Goal: Book appointment/travel/reservation

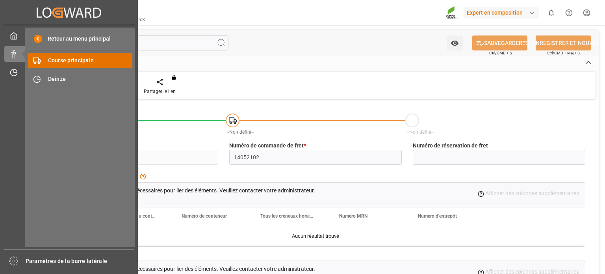
click at [67, 61] on font "Course principale" at bounding box center [71, 60] width 46 height 6
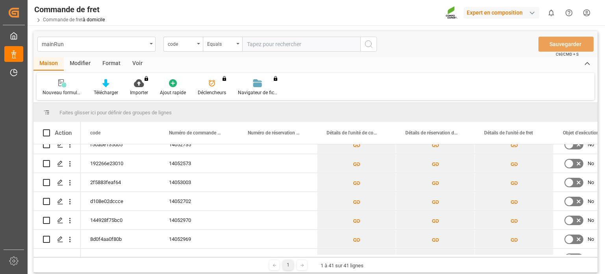
scroll to position [98, 0]
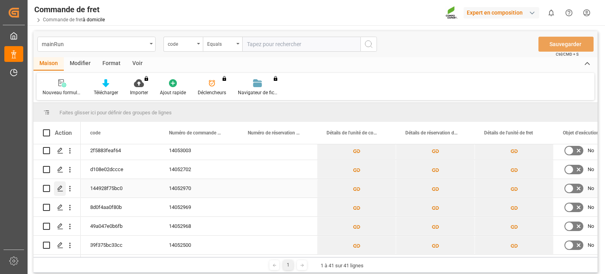
click at [59, 185] on div "Appuyez sur ESPACE pour sélectionner cette ligne." at bounding box center [60, 188] width 12 height 15
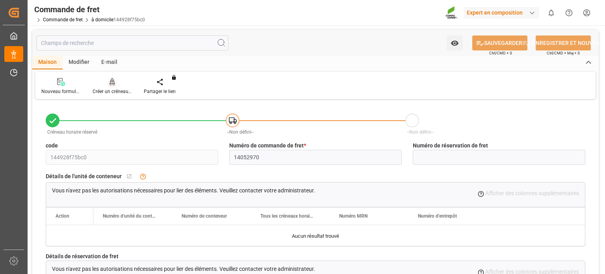
click at [114, 94] on font "Créer un créneau horaire" at bounding box center [119, 92] width 52 height 6
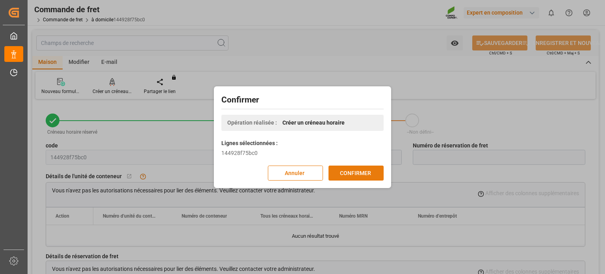
click at [358, 170] on font "CONFIRMER" at bounding box center [355, 172] width 31 height 6
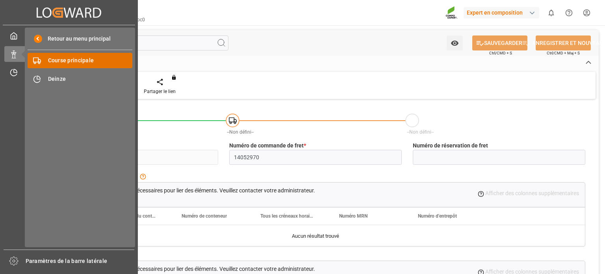
click at [55, 61] on font "Course principale" at bounding box center [71, 60] width 46 height 6
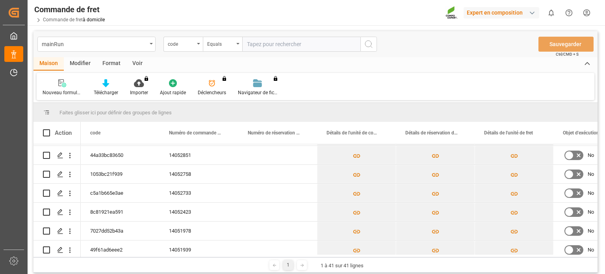
scroll to position [286, 0]
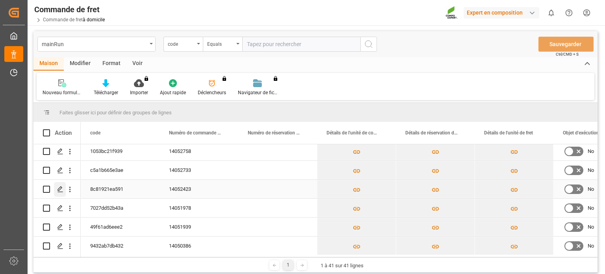
click at [59, 186] on icon "Appuyez sur ESPACE pour sélectionner cette ligne." at bounding box center [60, 189] width 6 height 6
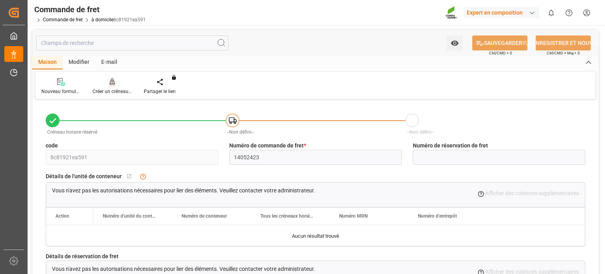
click at [118, 87] on div "Créer un créneau horaire" at bounding box center [112, 86] width 51 height 17
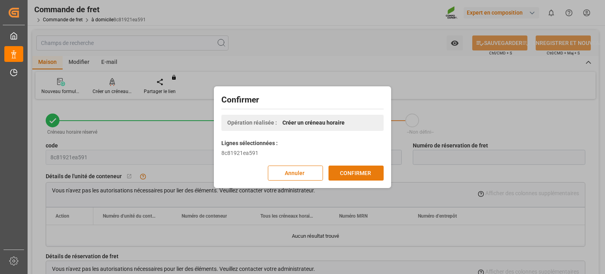
click at [368, 168] on font "CONFIRMER" at bounding box center [355, 172] width 31 height 9
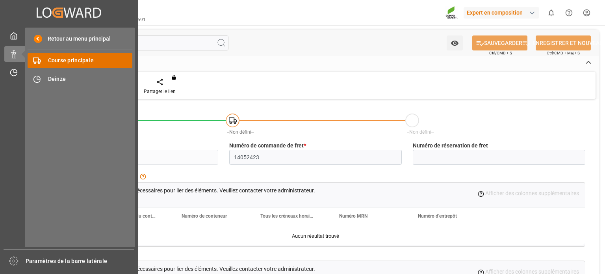
click at [56, 59] on font "Course principale" at bounding box center [71, 60] width 46 height 6
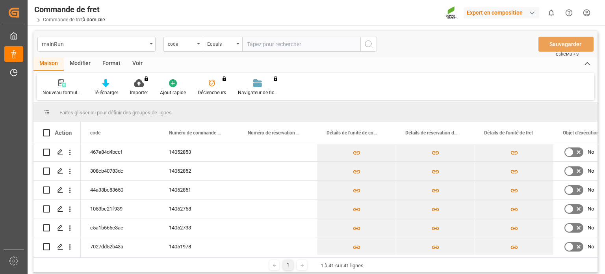
scroll to position [270, 0]
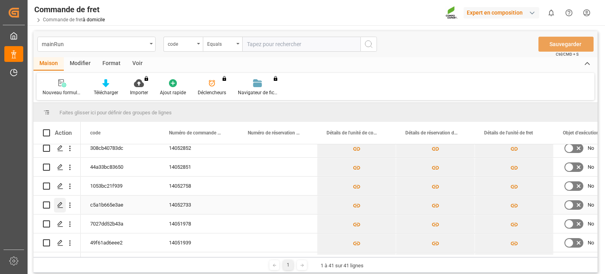
click at [63, 205] on icon "Appuyez sur ESPACE pour sélectionner cette ligne." at bounding box center [60, 205] width 6 height 6
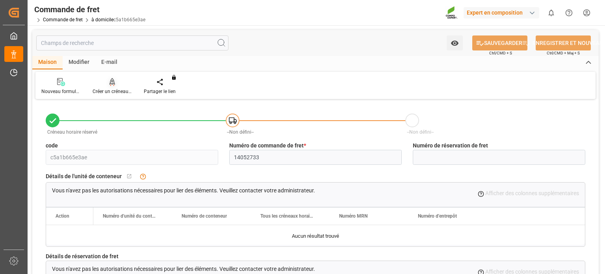
click at [123, 87] on div "Créer un créneau horaire" at bounding box center [112, 86] width 51 height 17
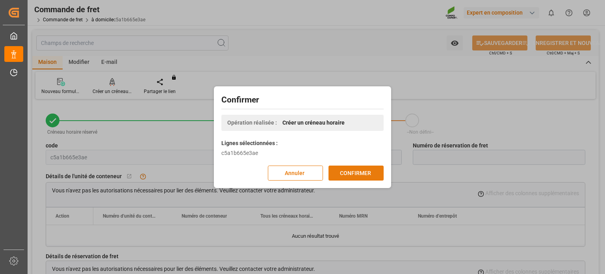
click at [349, 167] on button "CONFIRMER" at bounding box center [355, 172] width 55 height 15
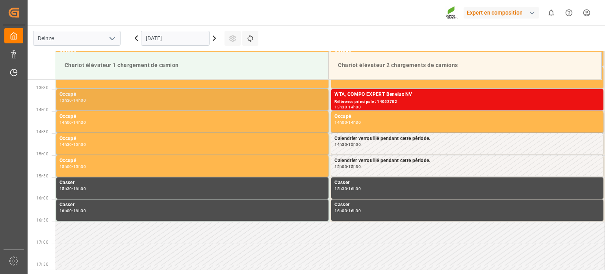
scroll to position [573, 0]
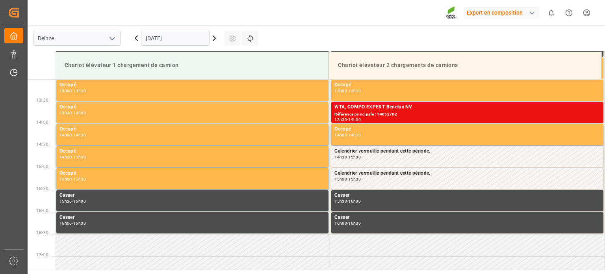
click at [213, 36] on icon at bounding box center [214, 38] width 2 height 5
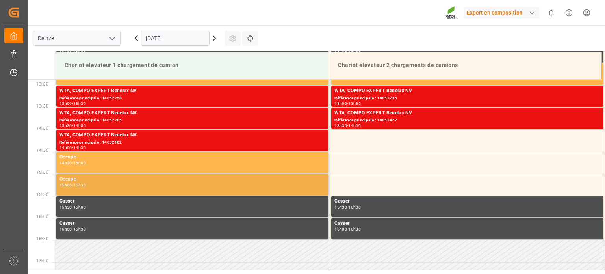
scroll to position [533, 0]
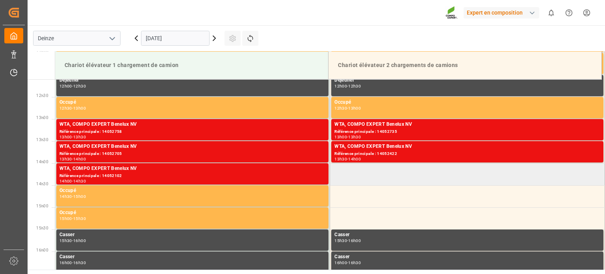
click at [374, 178] on td at bounding box center [467, 174] width 275 height 22
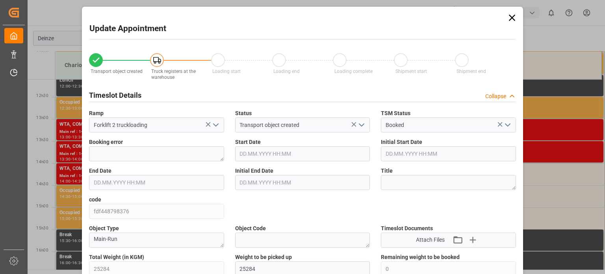
type input "30.09.2025 14:00"
type input "30.09.2025 14:30"
type input "26.09.2025 09:53"
type input "29.09.2025 12:37"
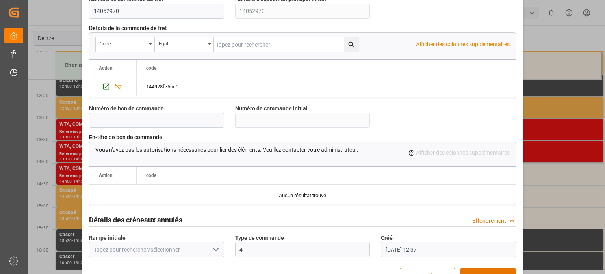
scroll to position [762, 0]
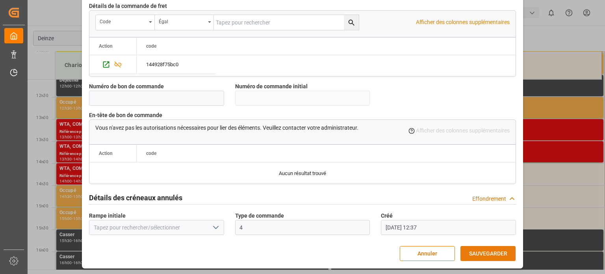
click at [483, 249] on font "SAUVEGARDER" at bounding box center [488, 253] width 38 height 9
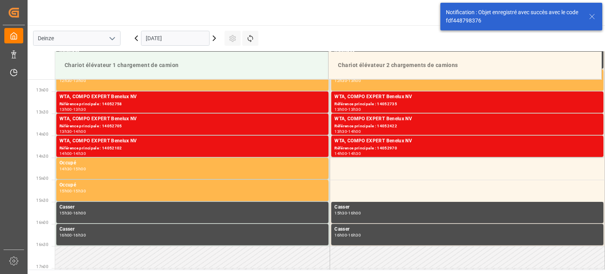
scroll to position [568, 0]
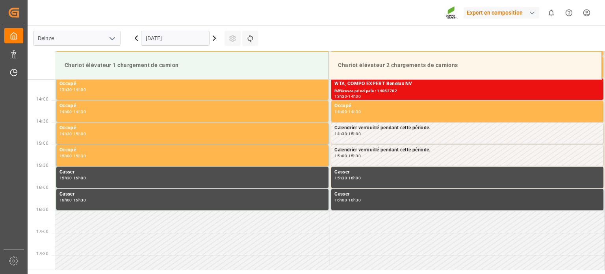
scroll to position [612, 0]
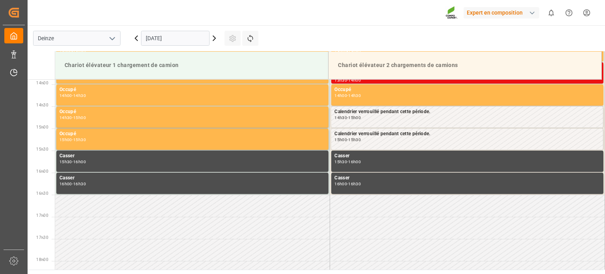
click at [215, 41] on icon at bounding box center [213, 37] width 9 height 9
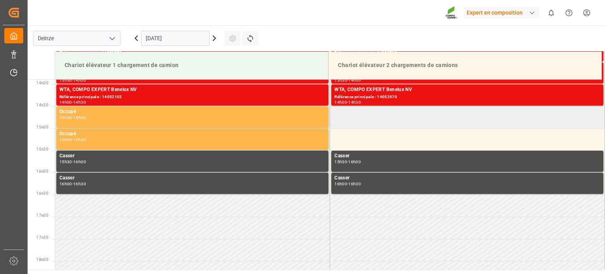
click at [343, 119] on td at bounding box center [467, 117] width 275 height 22
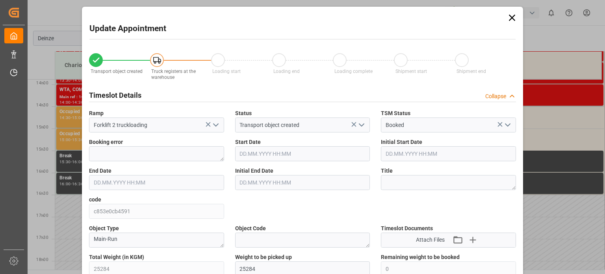
type input "25284"
type input "0"
type input "42"
type input "30.09.2025 14:30"
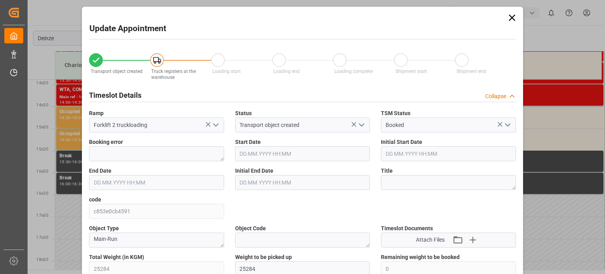
type input "30.09.2025 15:00"
type input "16.09.2025 07:54"
type input "29.09.2025 13:16"
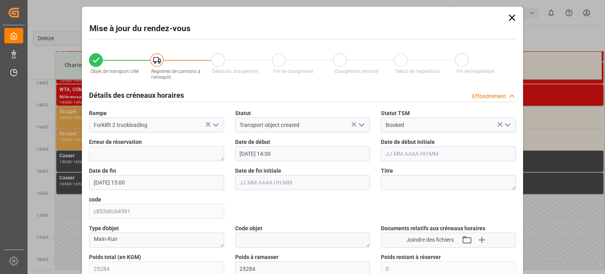
click at [514, 20] on icon at bounding box center [511, 17] width 11 height 11
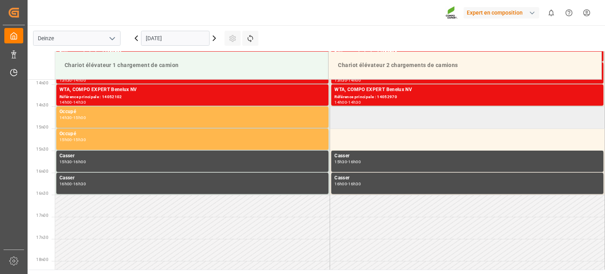
click at [363, 120] on td at bounding box center [467, 117] width 275 height 22
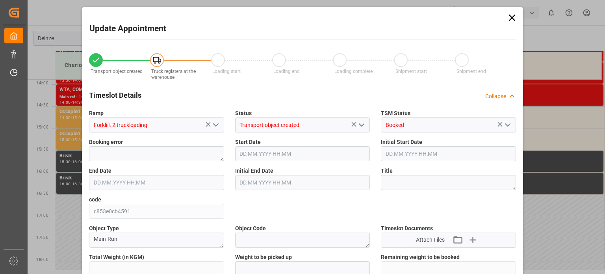
type input "25284"
type input "0"
type input "42"
type input "30.09.2025 14:30"
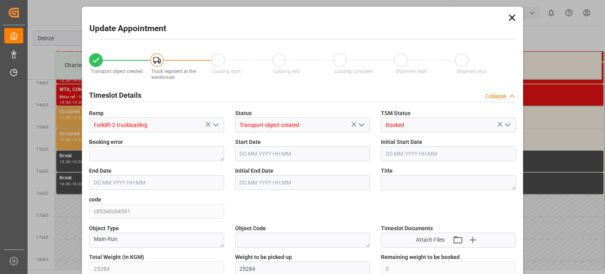
type input "30.09.2025 15:00"
type input "16.09.2025 07:54"
type input "29.09.2025 13:16"
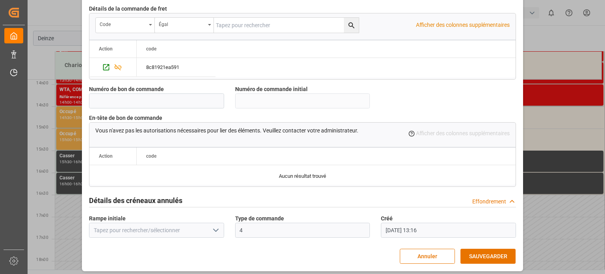
scroll to position [762, 0]
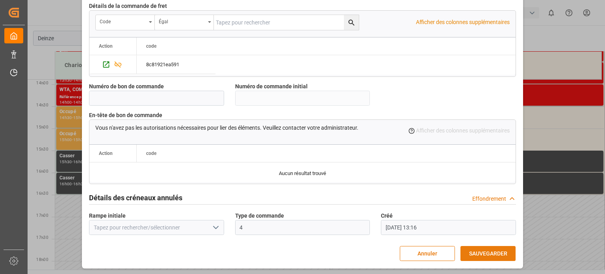
click at [471, 252] on font "SAUVEGARDER" at bounding box center [488, 253] width 38 height 6
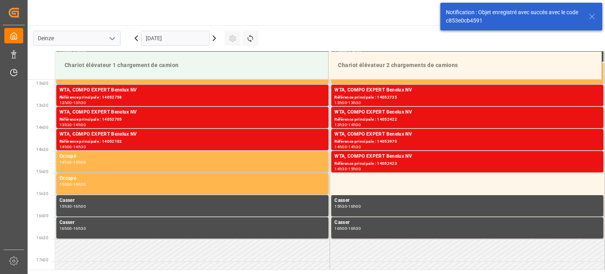
scroll to position [568, 0]
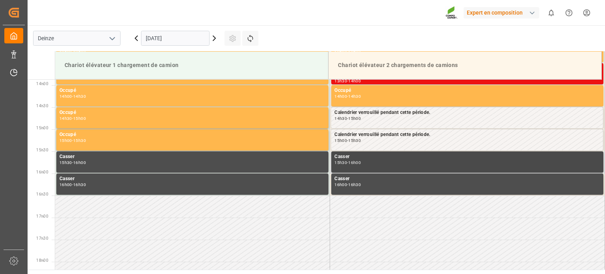
scroll to position [612, 0]
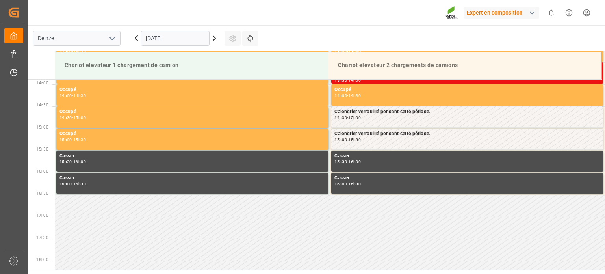
click at [216, 35] on icon at bounding box center [213, 37] width 9 height 9
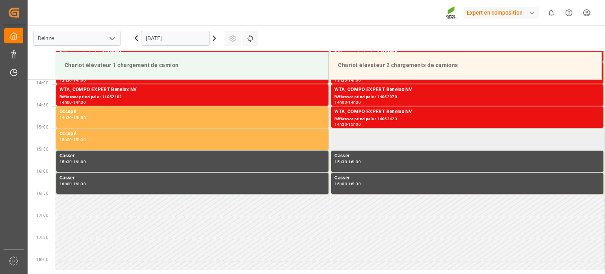
click at [363, 141] on td at bounding box center [467, 139] width 275 height 22
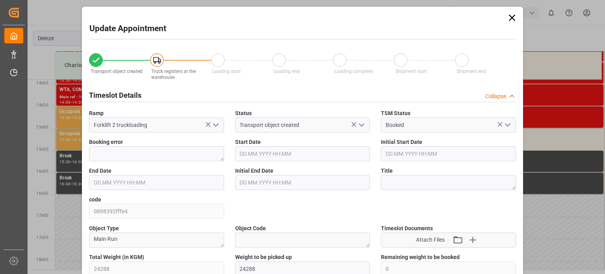
type input "24288"
type input "0"
type input "24"
type input "30.09.2025 15:00"
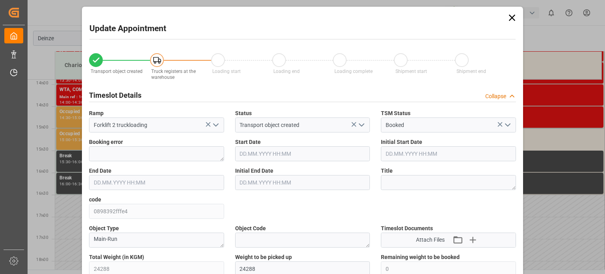
type input "30.09.2025 15:30"
type input "22.09.2025 15:42"
type input "29.09.2025 13:25"
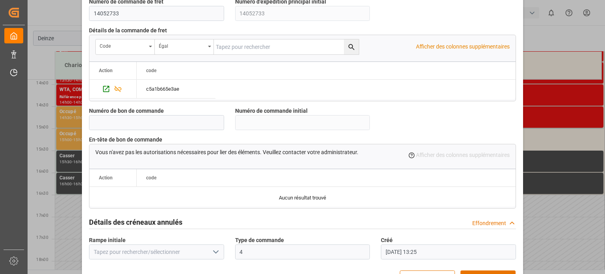
scroll to position [762, 0]
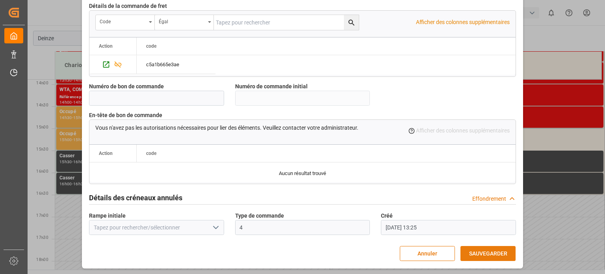
click at [492, 250] on font "SAUVEGARDER" at bounding box center [488, 253] width 38 height 6
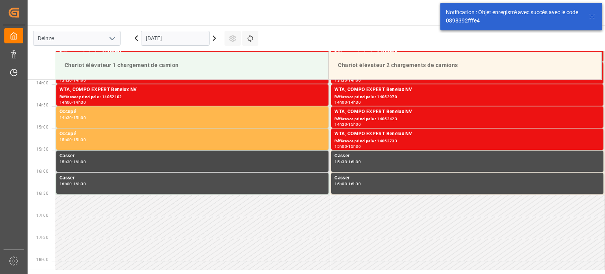
scroll to position [455, 0]
